Goal: Information Seeking & Learning: Learn about a topic

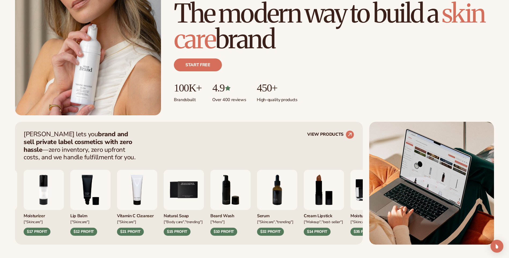
scroll to position [107, 0]
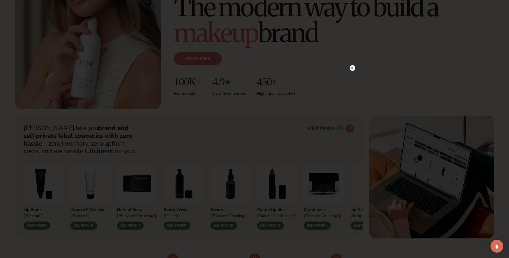
click at [353, 68] on icon at bounding box center [352, 68] width 3 height 3
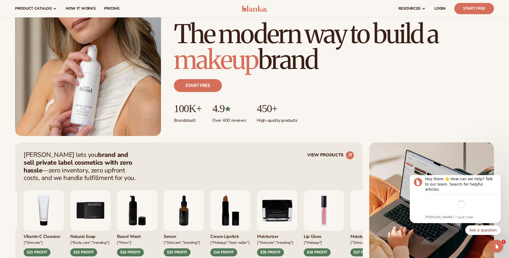
scroll to position [0, 0]
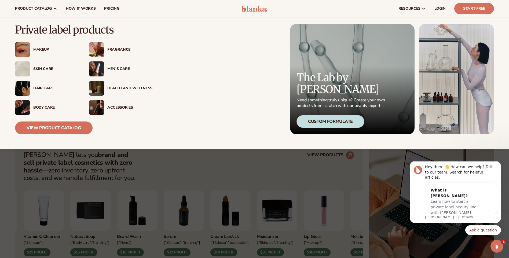
click at [142, 83] on div "Health And Wellness" at bounding box center [120, 88] width 63 height 15
